Goal: Navigation & Orientation: Find specific page/section

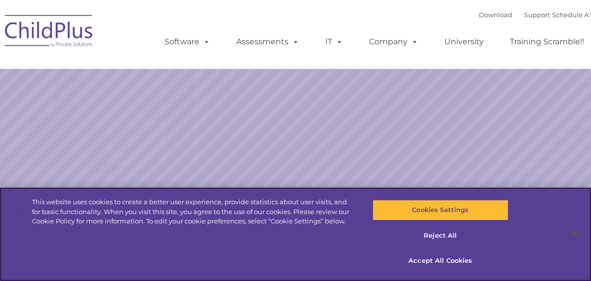
select select "MEDIUM"
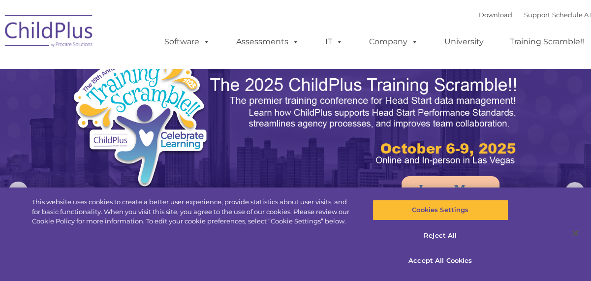
click at [492, 161] on img at bounding box center [364, 121] width 311 height 93
click at [555, 176] on img at bounding box center [295, 186] width 591 height 372
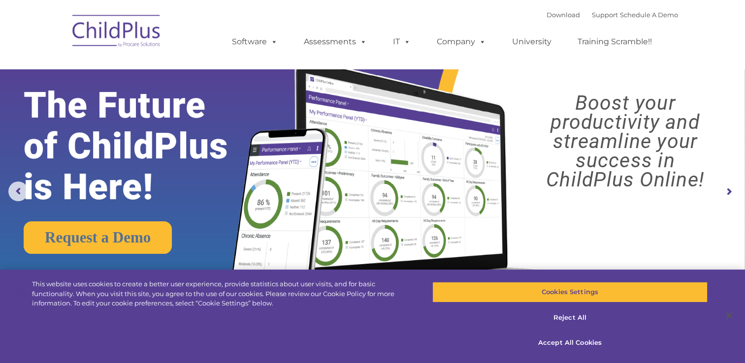
click at [137, 29] on img at bounding box center [116, 32] width 98 height 49
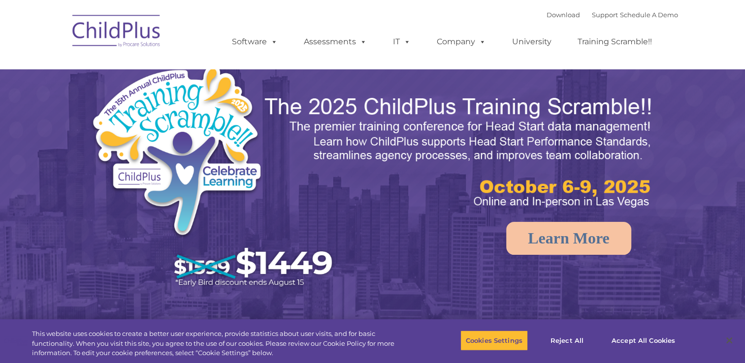
select select "MEDIUM"
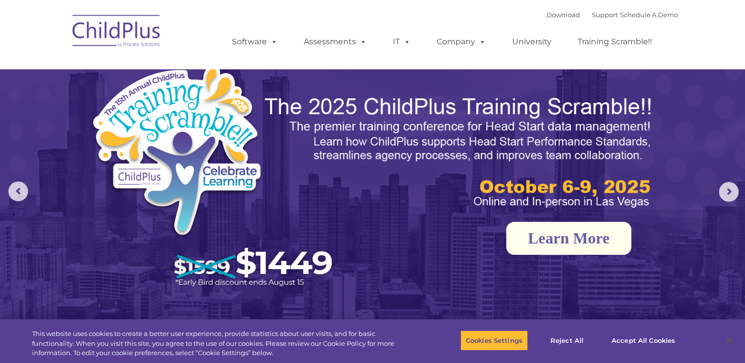
click at [470, 188] on img at bounding box center [459, 152] width 392 height 117
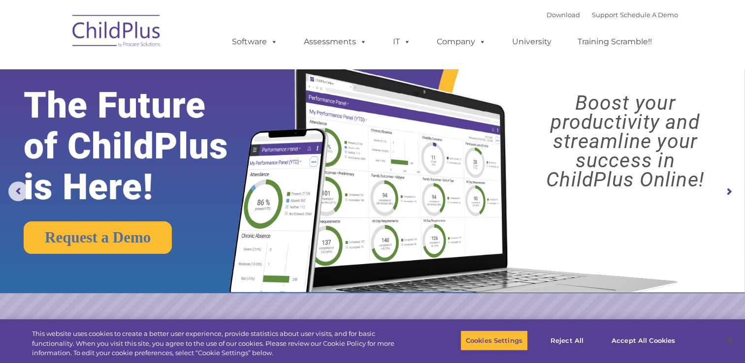
click at [135, 6] on nav "Download Support | Schedule A Demo  MENU MENU Software ChildPlus: The original…" at bounding box center [372, 34] width 745 height 69
click at [123, 40] on img at bounding box center [116, 32] width 98 height 49
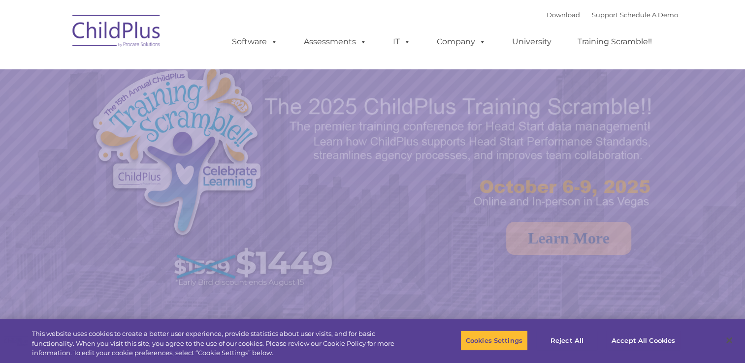
select select "MEDIUM"
